Goal: Task Accomplishment & Management: Complete application form

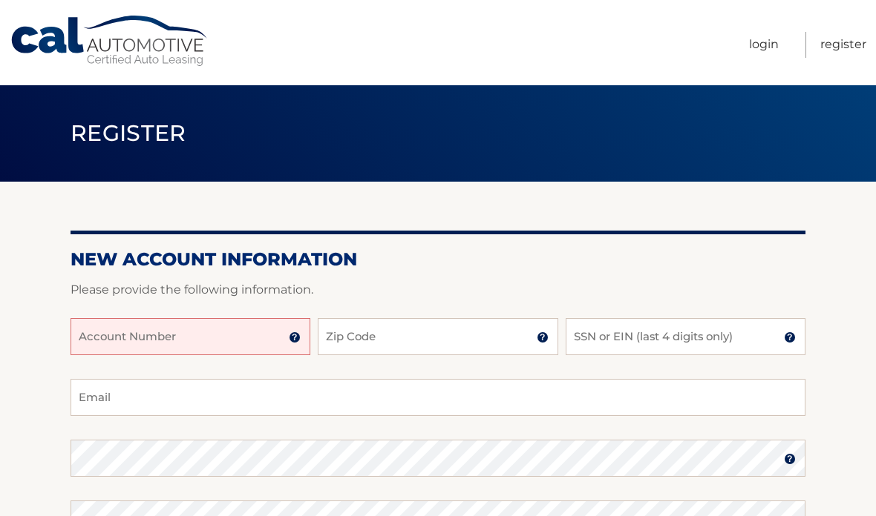
click at [250, 335] on input "Account Number" at bounding box center [190, 336] width 240 height 37
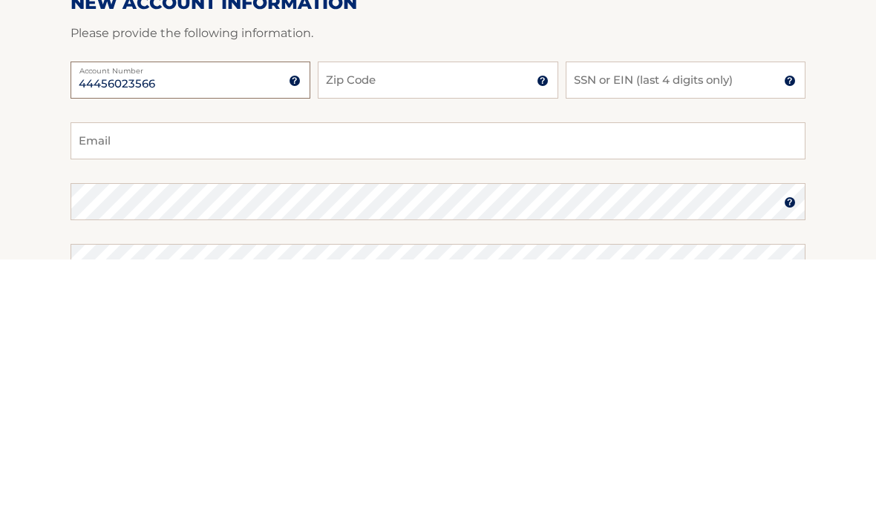
type input "44456023566"
click at [385, 318] on input "Zip Code" at bounding box center [438, 336] width 240 height 37
type input "08759"
click at [706, 318] on input "SSN or EIN (last 4 digits only)" at bounding box center [685, 336] width 240 height 37
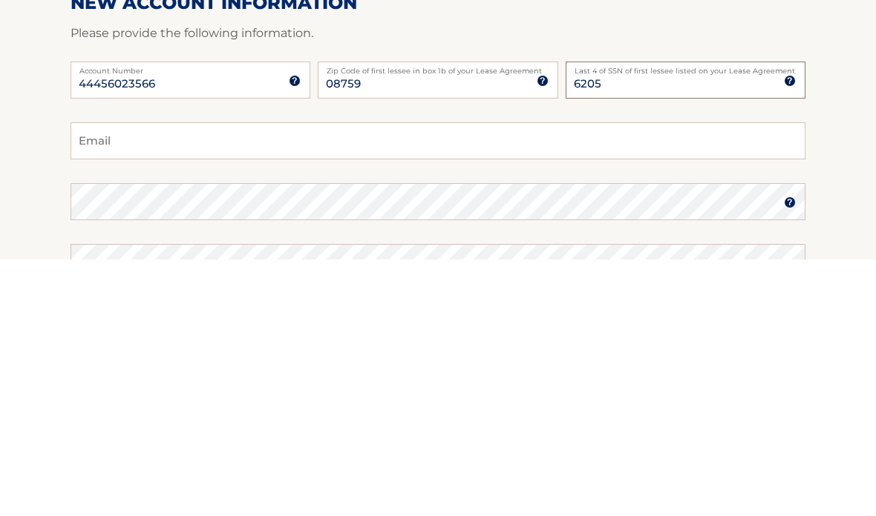
type input "6205"
click at [174, 379] on input "Email" at bounding box center [437, 397] width 735 height 37
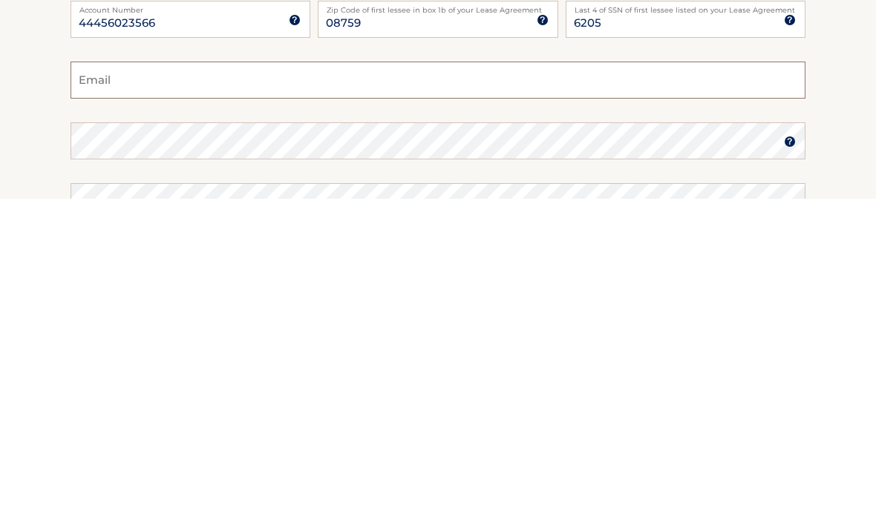
type input "bonnieleediana@gmail.com"
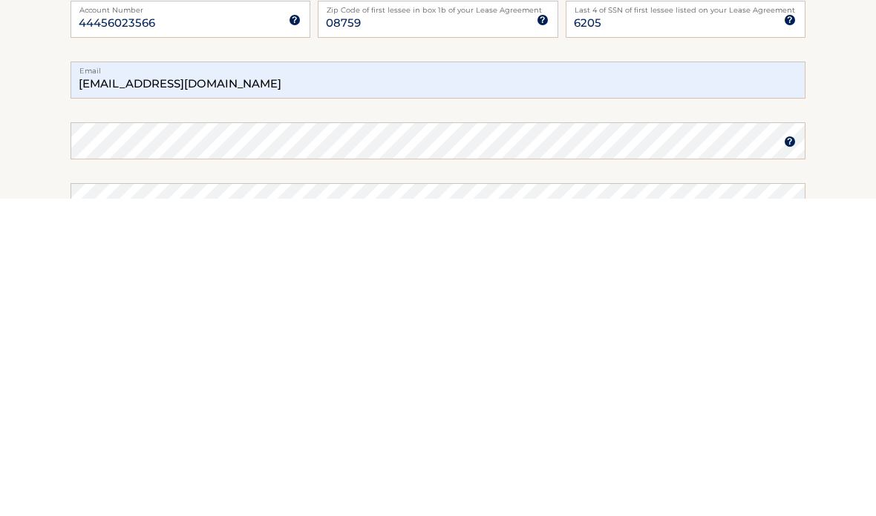
scroll to position [318, 0]
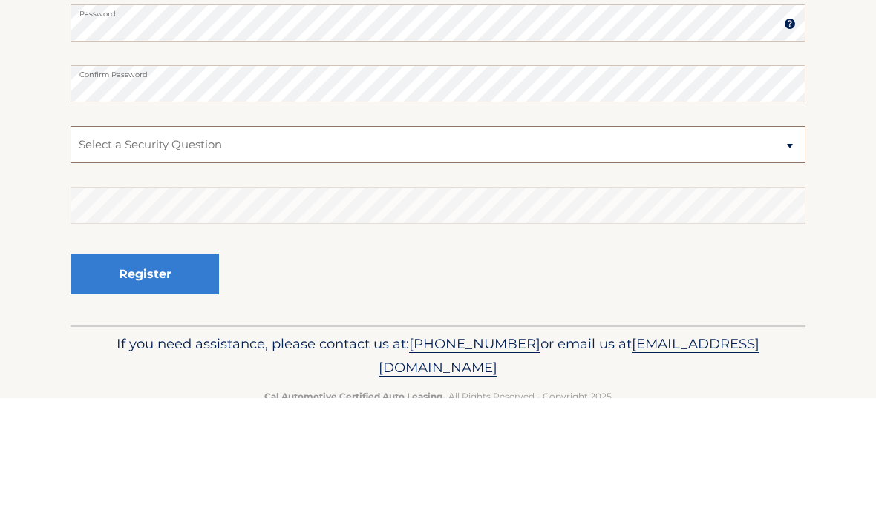
click at [784, 244] on select "Select a Security Question What was the name of your elementary school? What is…" at bounding box center [437, 262] width 735 height 37
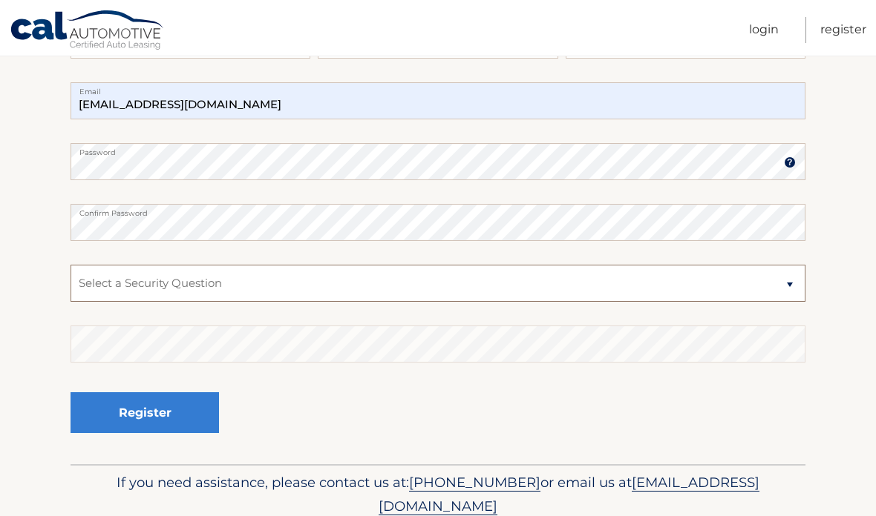
select select "3"
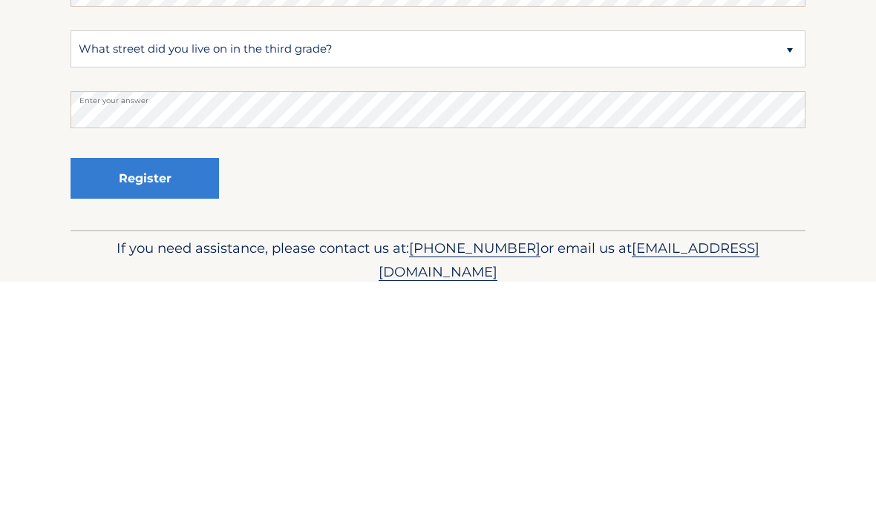
click at [177, 392] on button "Register" at bounding box center [144, 412] width 148 height 41
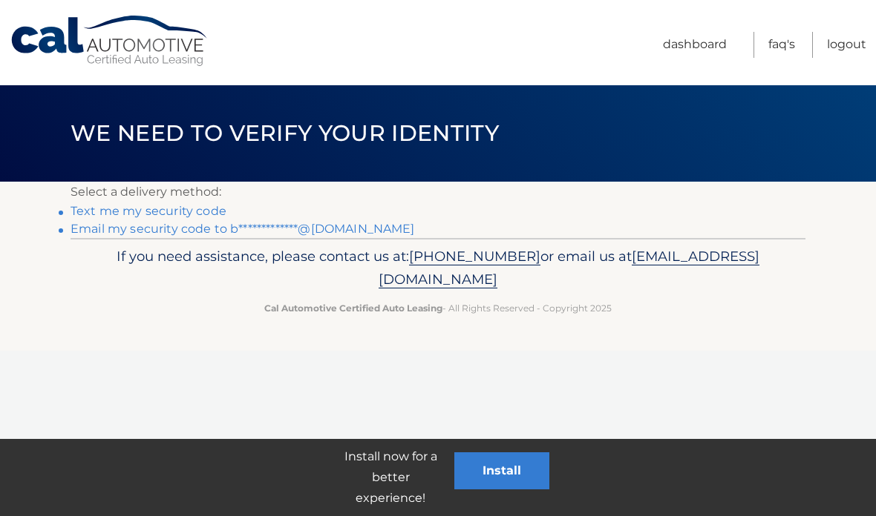
click at [190, 213] on link "Text me my security code" at bounding box center [148, 211] width 156 height 14
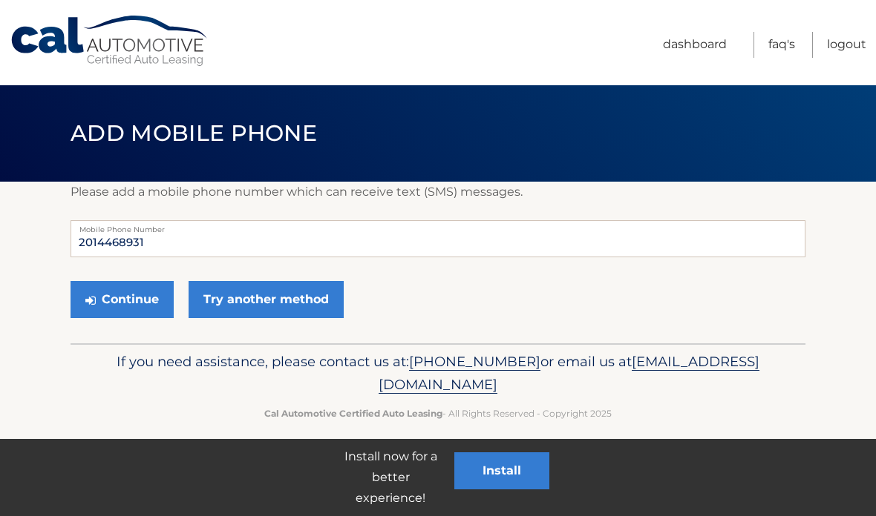
click at [119, 306] on button "Continue" at bounding box center [121, 299] width 103 height 37
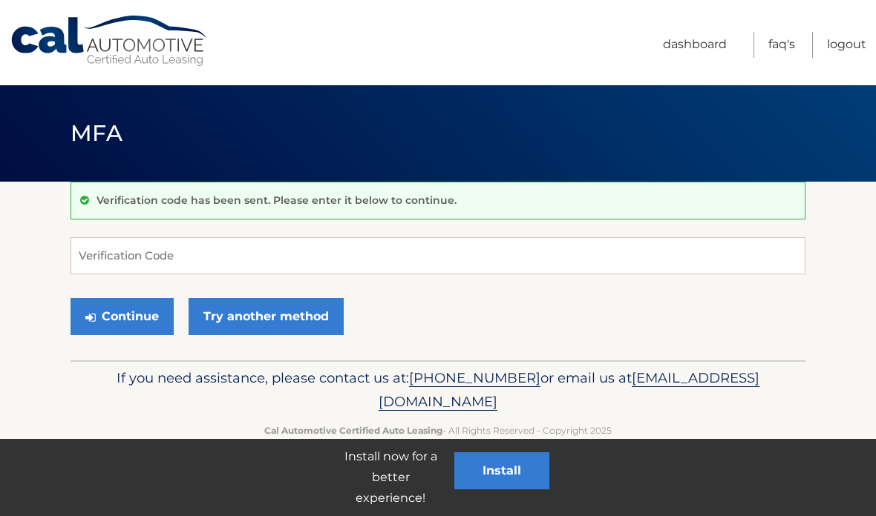
click at [240, 311] on link "Try another method" at bounding box center [265, 316] width 155 height 37
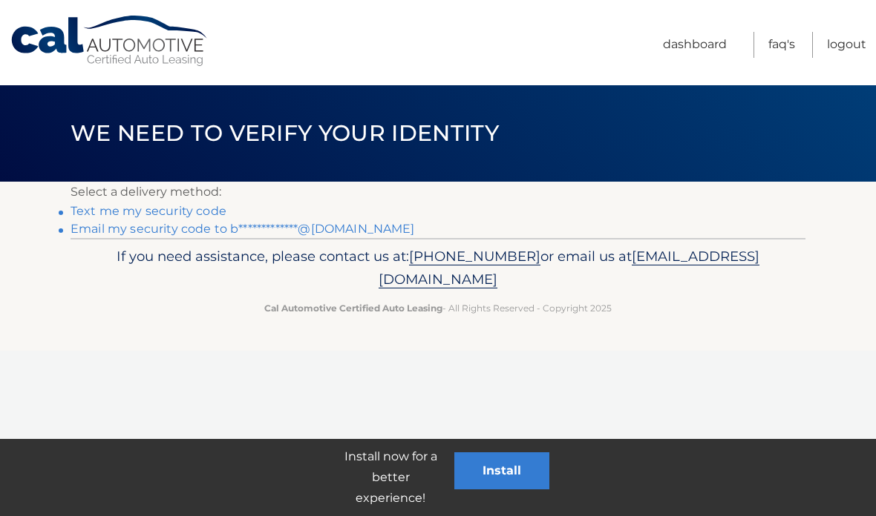
click at [325, 225] on link "**********" at bounding box center [242, 229] width 344 height 14
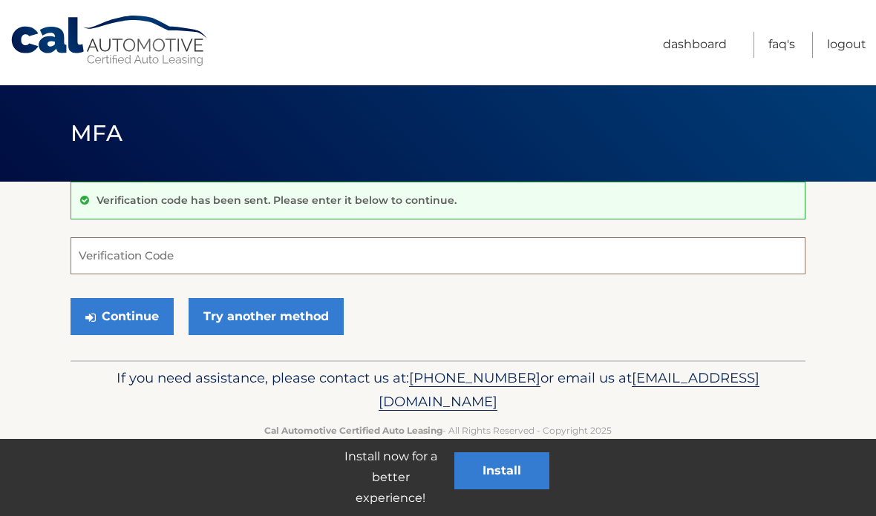
click at [197, 254] on input "Verification Code" at bounding box center [437, 255] width 735 height 37
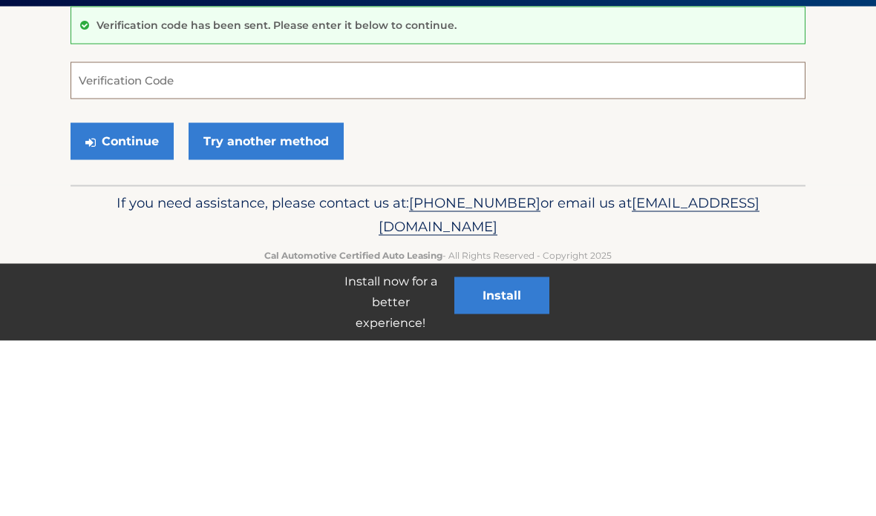
type input "0"
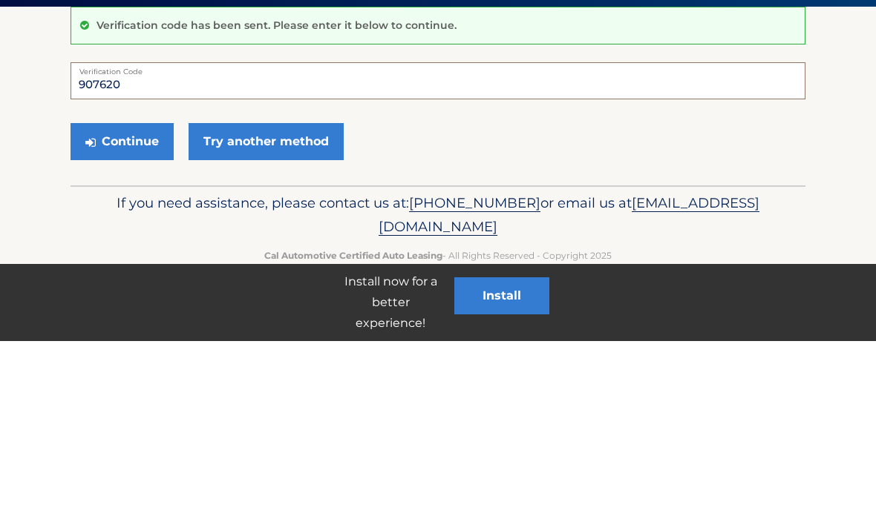
type input "907620"
click at [129, 298] on button "Continue" at bounding box center [121, 316] width 103 height 37
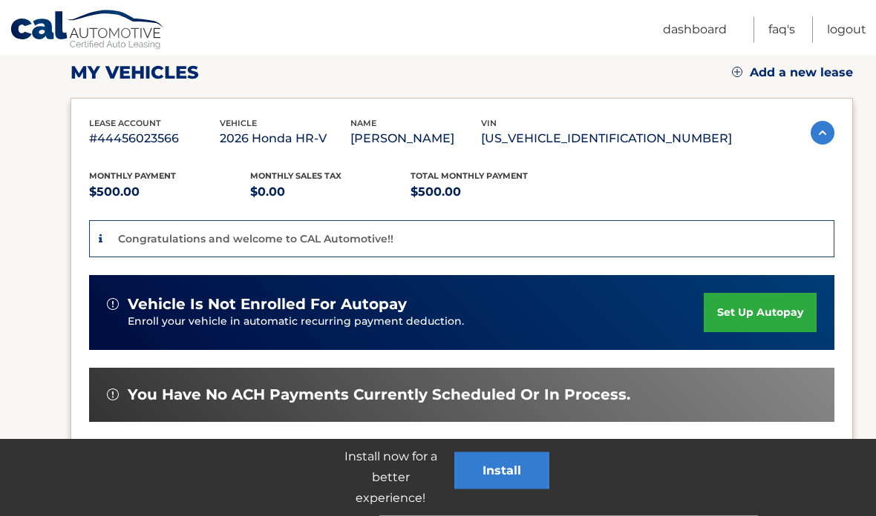
scroll to position [209, 0]
click at [754, 312] on link "set up autopay" at bounding box center [759, 312] width 113 height 39
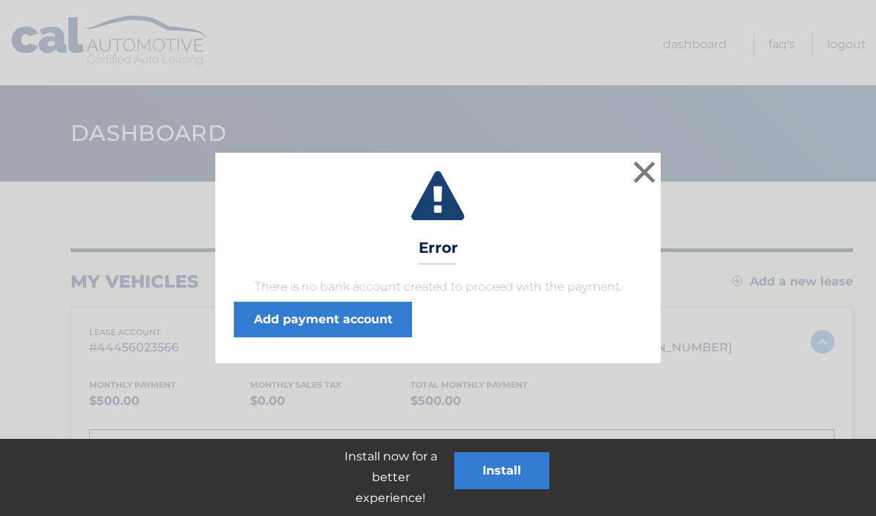
click at [648, 180] on button "×" at bounding box center [644, 172] width 30 height 30
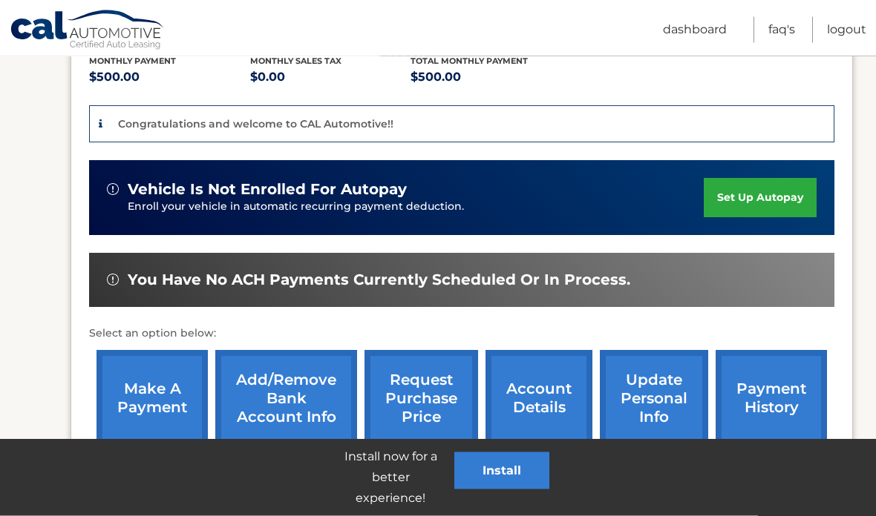
scroll to position [326, 0]
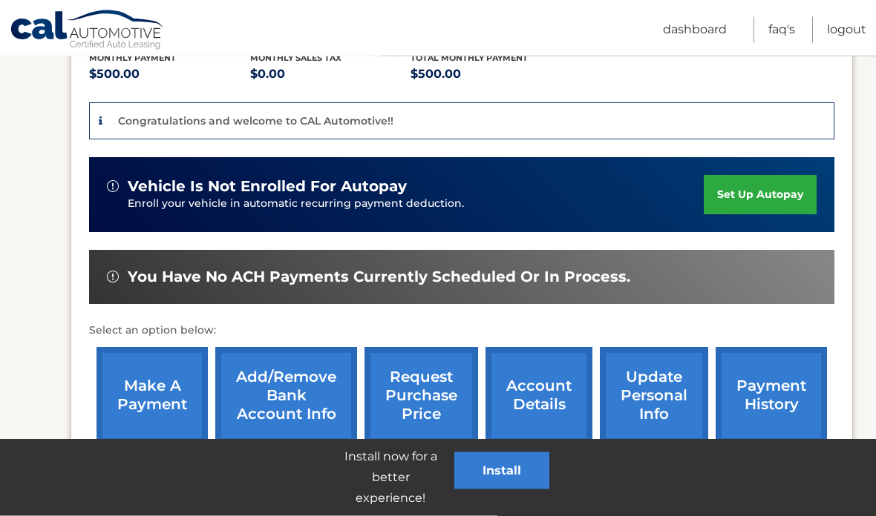
click at [738, 192] on link "set up autopay" at bounding box center [759, 195] width 113 height 39
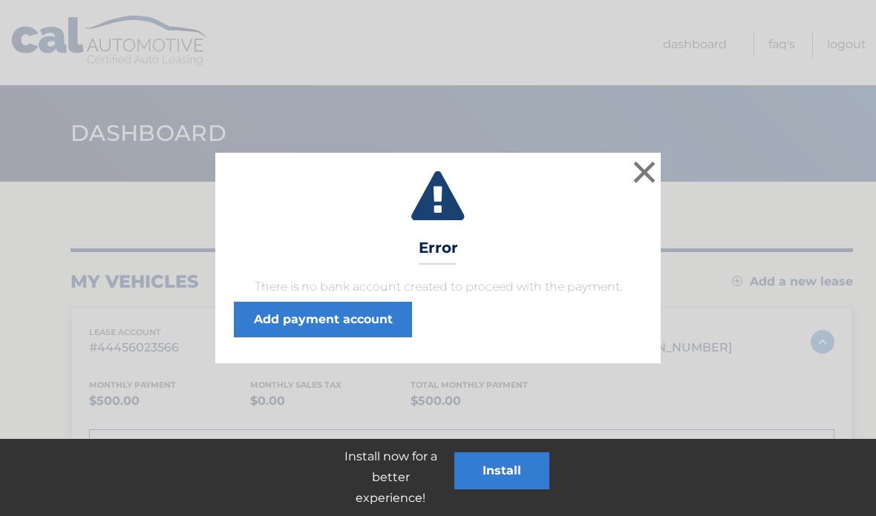
click at [327, 323] on link "Add payment account" at bounding box center [323, 320] width 178 height 36
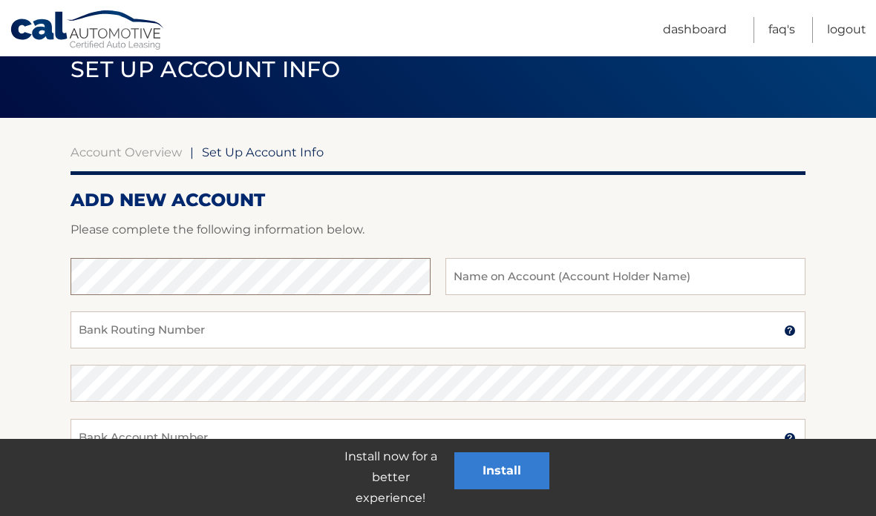
scroll to position [63, 0]
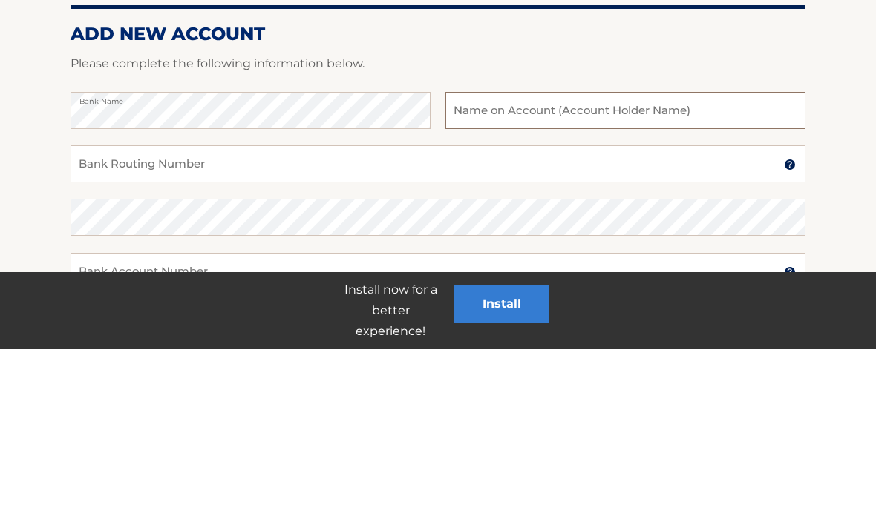
click at [536, 259] on input "text" at bounding box center [625, 277] width 360 height 37
type input "Bonnie Diana"
click at [239, 312] on input "Bank Routing Number" at bounding box center [437, 330] width 735 height 37
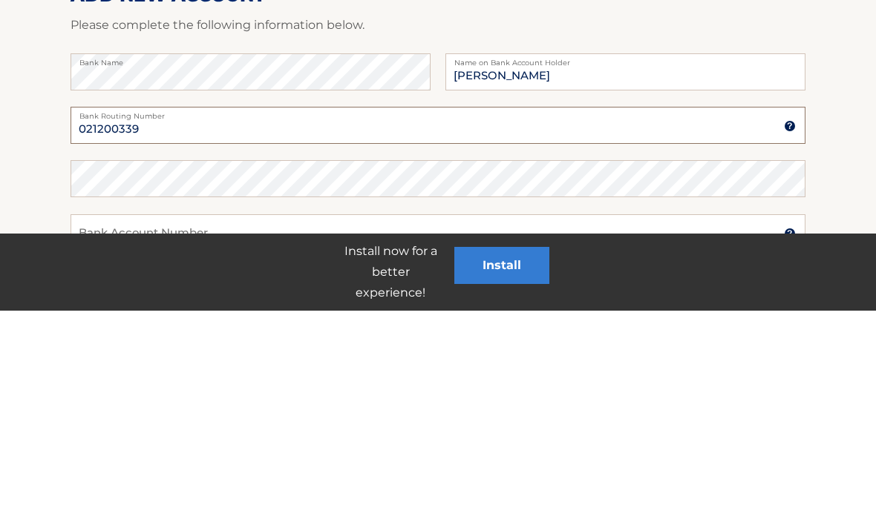
type input "021200339"
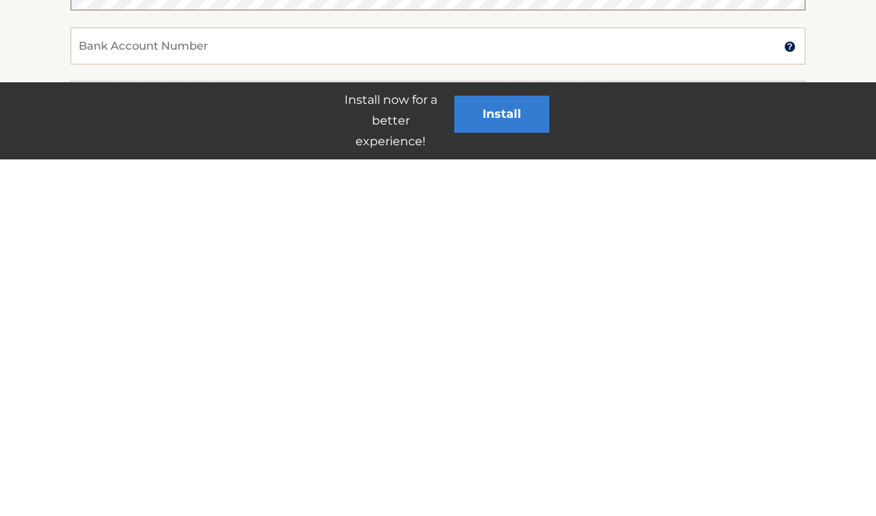
scroll to position [113, 0]
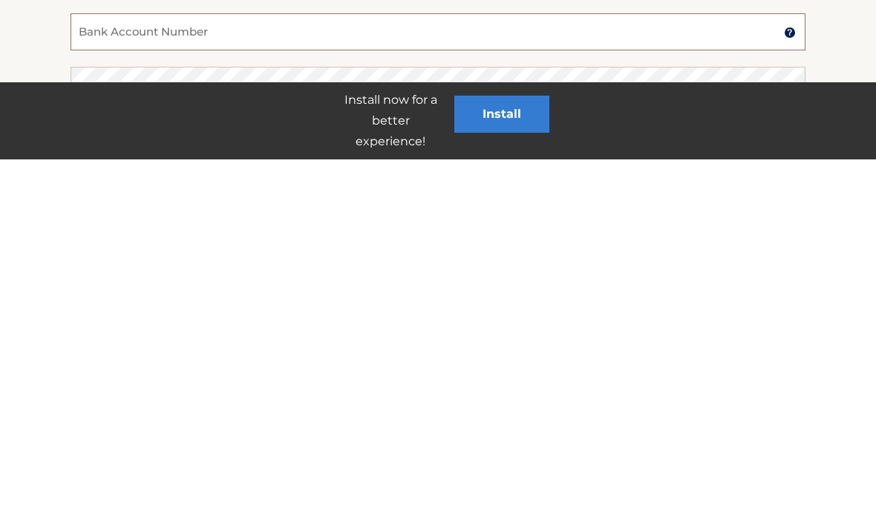
click at [218, 370] on input "Bank Account Number" at bounding box center [437, 388] width 735 height 37
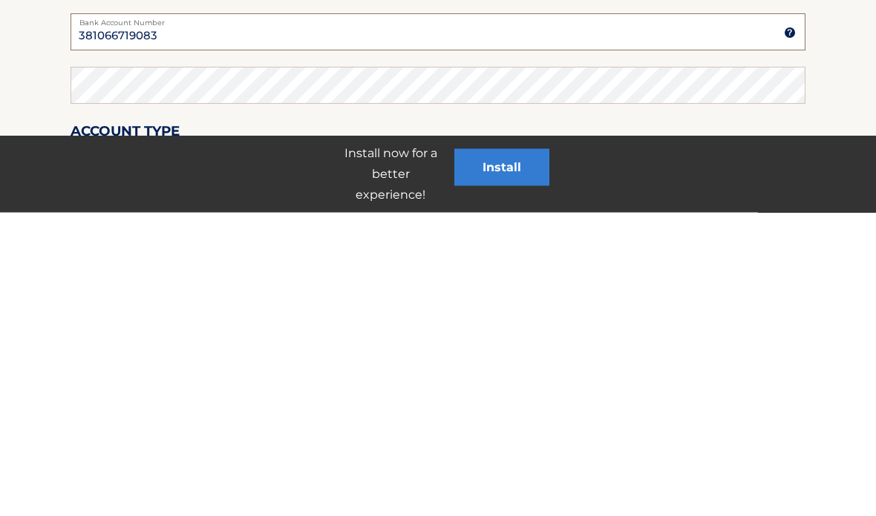
scroll to position [168, 0]
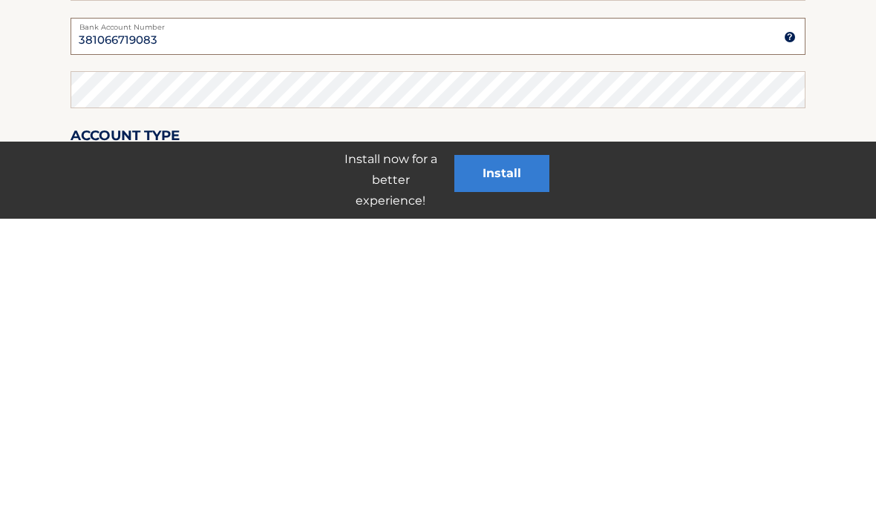
type input "381066719083"
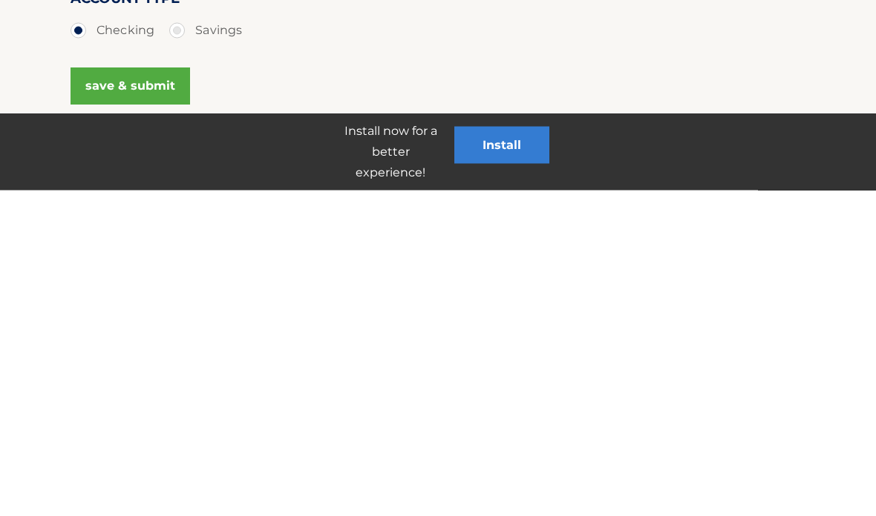
scroll to position [284, 0]
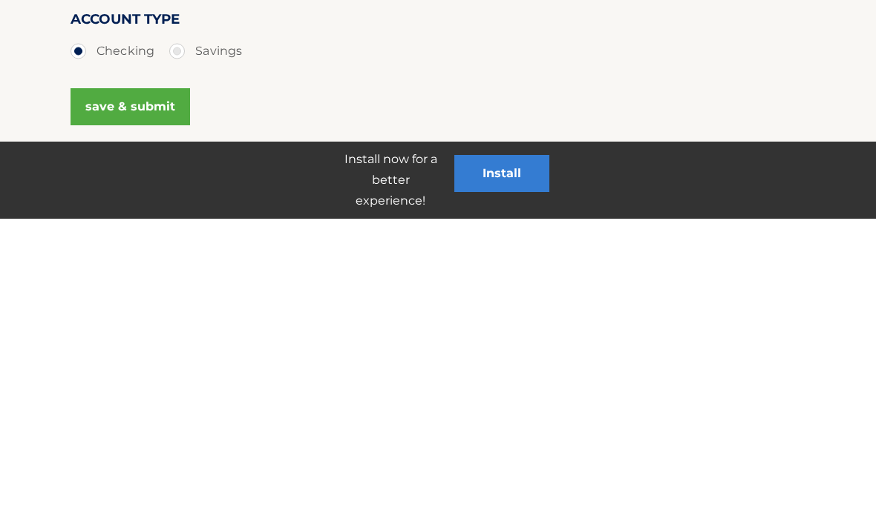
click at [150, 386] on button "save & submit" at bounding box center [129, 404] width 119 height 37
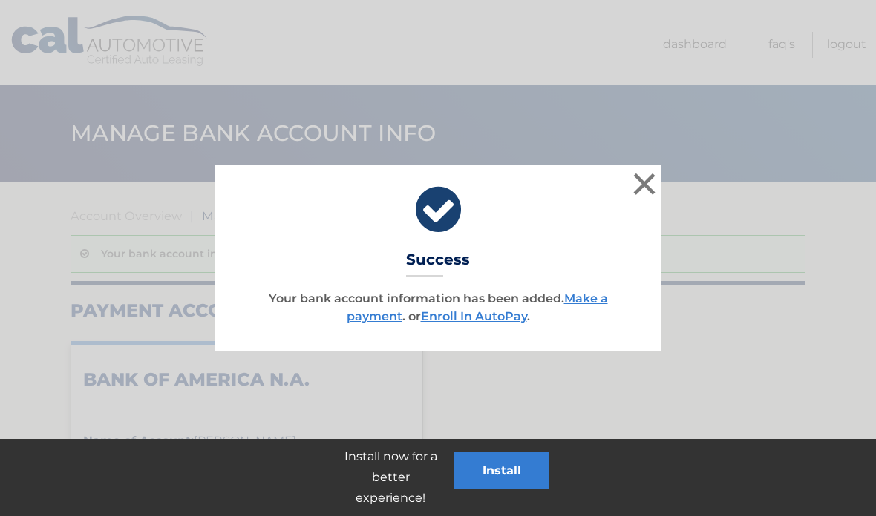
click at [470, 318] on link "Enroll In AutoPay" at bounding box center [474, 316] width 106 height 14
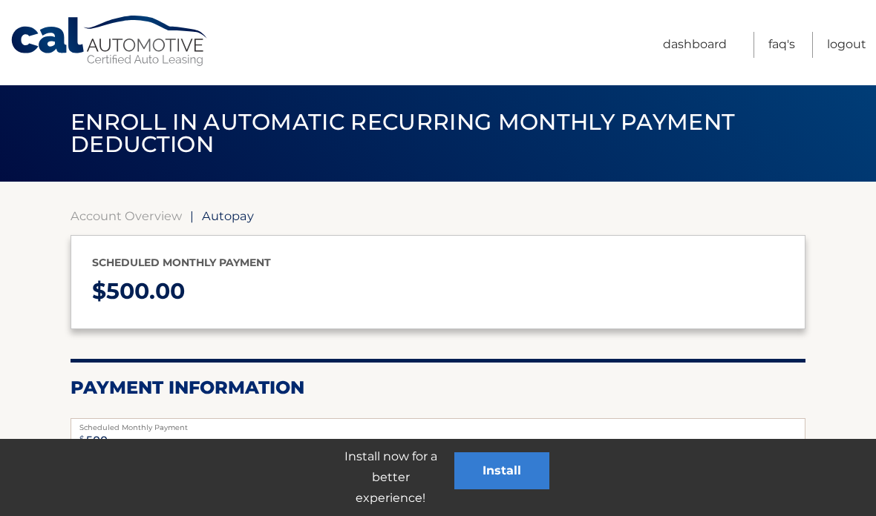
select select "NGU3MjFlM2MtMWRmOC00Mjc1LTg0MGEtYTE3MWZlYzczNDBi"
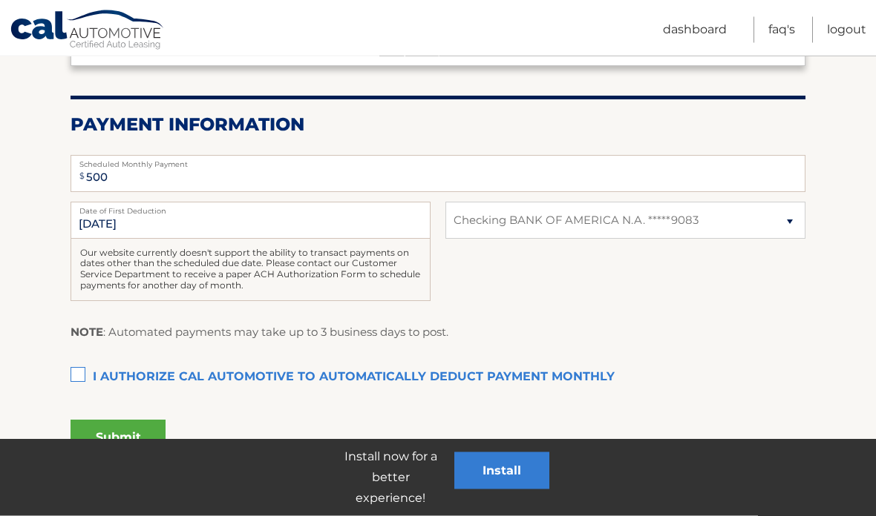
scroll to position [272, 0]
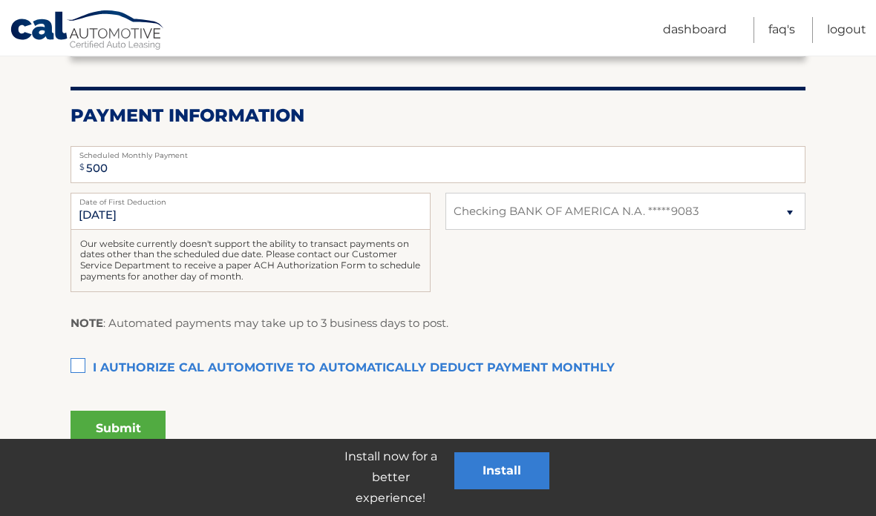
click at [82, 358] on label "I authorize cal automotive to automatically deduct payment monthly This checkbo…" at bounding box center [437, 369] width 735 height 30
click at [0, 0] on input "I authorize cal automotive to automatically deduct payment monthly This checkbo…" at bounding box center [0, 0] width 0 height 0
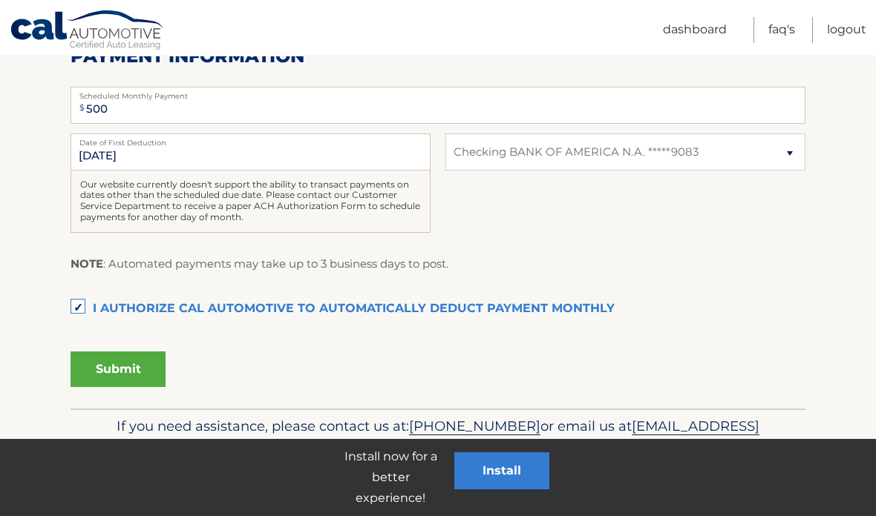
click at [131, 368] on button "Submit" at bounding box center [117, 370] width 95 height 36
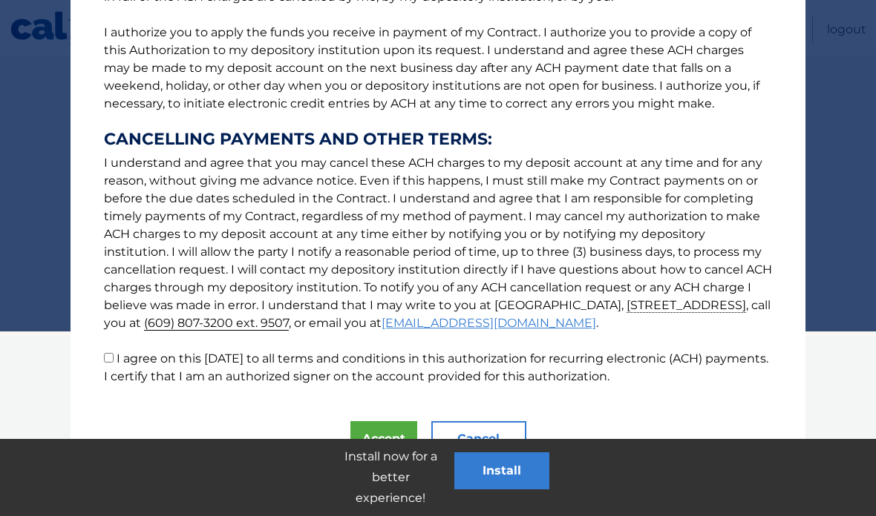
scroll to position [457, 0]
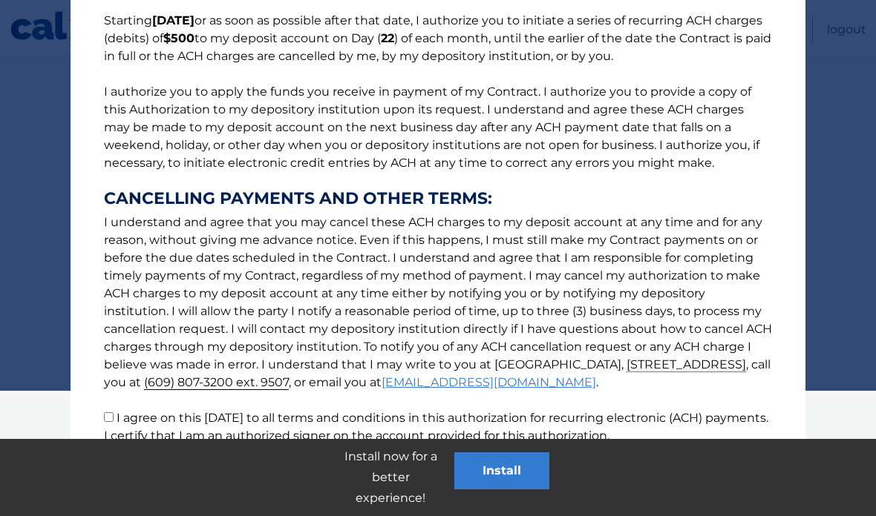
click at [109, 422] on input "I agree on this [DATE] to all terms and conditions in this authorization for re…" at bounding box center [109, 418] width 10 height 10
checkbox input "true"
click at [372, 486] on button "Accept" at bounding box center [383, 499] width 67 height 36
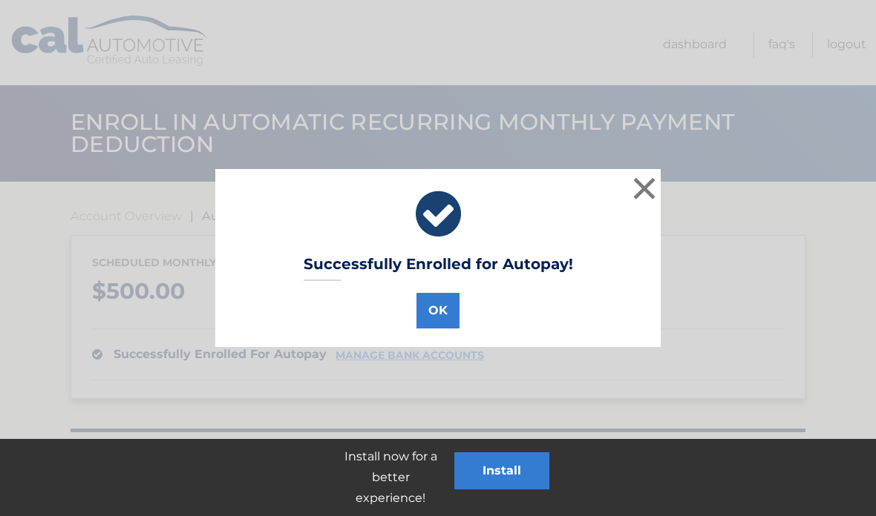
click at [445, 309] on button "OK" at bounding box center [437, 311] width 43 height 36
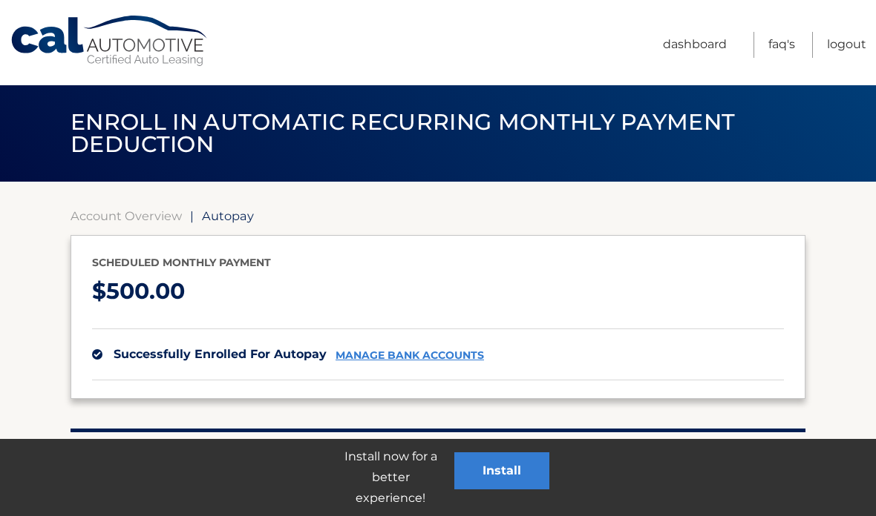
click at [195, 489] on link "Return to Dashboard" at bounding box center [159, 497] width 178 height 36
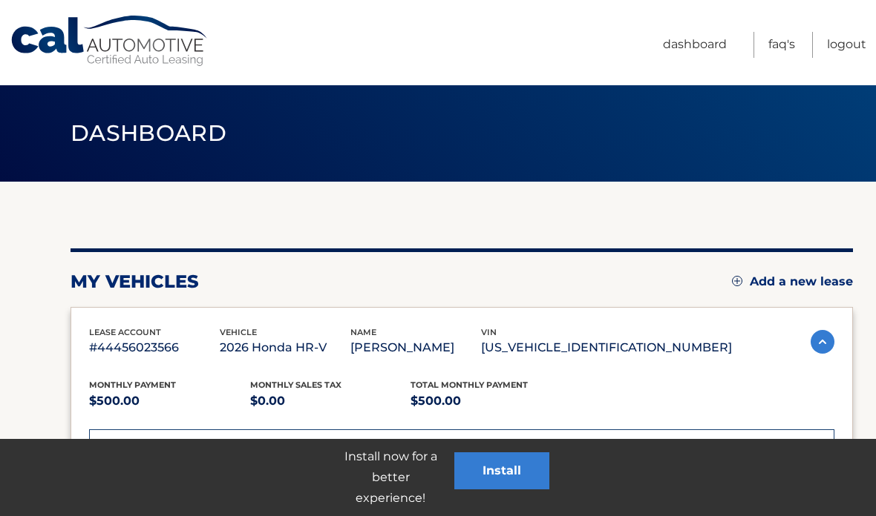
click at [837, 47] on link "Logout" at bounding box center [846, 45] width 39 height 26
